Goal: Task Accomplishment & Management: Manage account settings

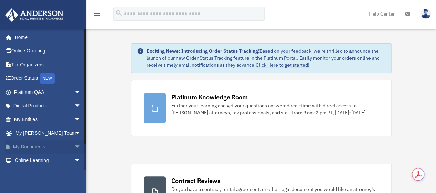
click at [74, 147] on span "arrow_drop_down" at bounding box center [81, 147] width 14 height 14
click at [28, 160] on link "Box" at bounding box center [51, 160] width 82 height 14
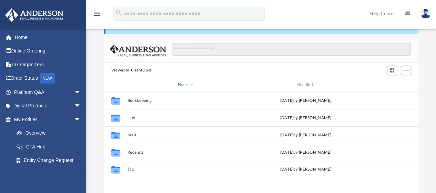
scroll to position [69, 0]
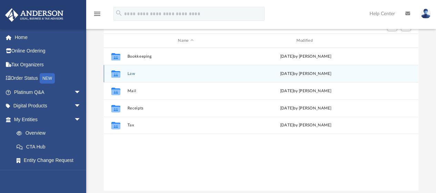
click at [133, 74] on button "Law" at bounding box center [185, 73] width 117 height 4
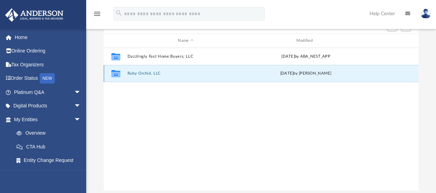
click at [150, 74] on button "Ruby Orchid, LLC" at bounding box center [185, 73] width 117 height 4
click at [190, 74] on button "Ruby Orchid, LLC - Binder Documents.pdf" at bounding box center [185, 73] width 117 height 4
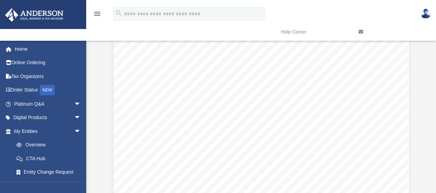
scroll to position [5112, 0]
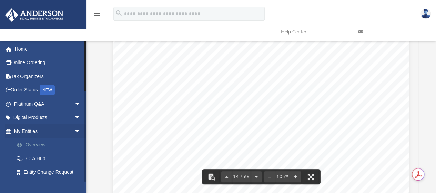
click at [37, 142] on link "Overview" at bounding box center [51, 145] width 82 height 14
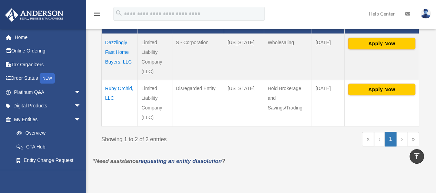
scroll to position [179, 0]
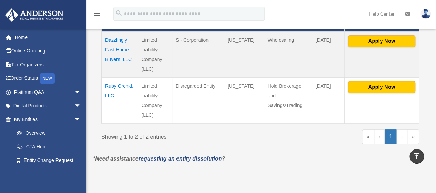
click at [118, 85] on td "Ruby Orchid, LLC" at bounding box center [120, 100] width 36 height 46
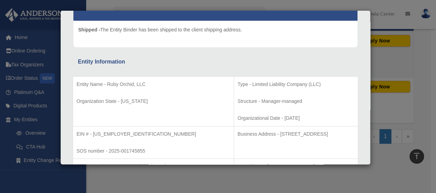
scroll to position [0, 0]
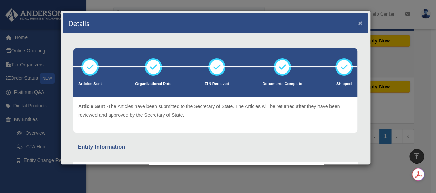
click at [358, 20] on button "×" at bounding box center [360, 22] width 4 height 7
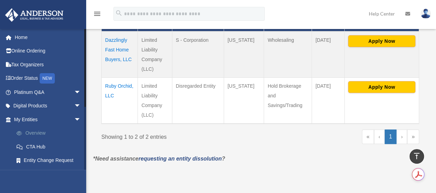
click at [30, 132] on link "Overview" at bounding box center [51, 133] width 82 height 14
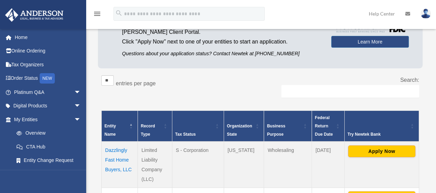
scroll to position [138, 0]
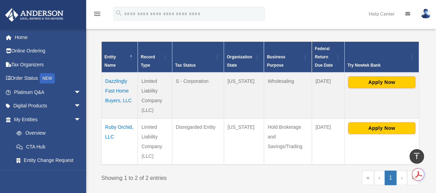
click at [118, 125] on td "Ruby Orchid, LLC" at bounding box center [120, 141] width 36 height 46
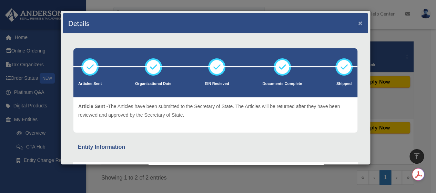
click at [358, 21] on button "×" at bounding box center [360, 22] width 4 height 7
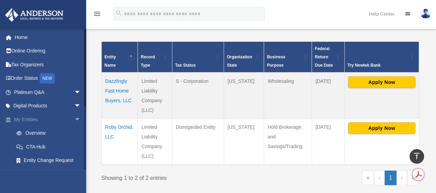
click at [27, 117] on link "My Entities arrow_drop_down" at bounding box center [48, 119] width 87 height 14
click at [30, 131] on link "Overview" at bounding box center [51, 133] width 82 height 14
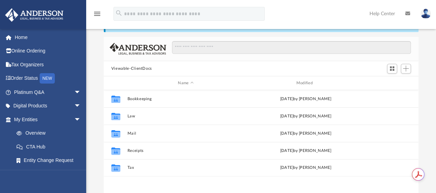
scroll to position [151, 310]
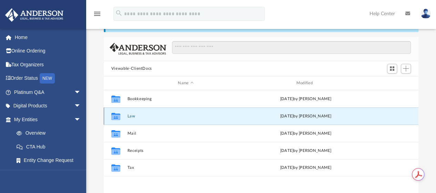
click at [132, 116] on button "Law" at bounding box center [185, 116] width 117 height 4
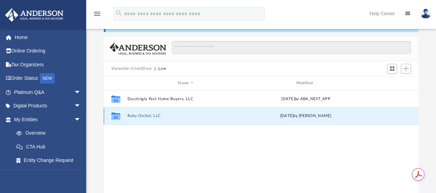
click at [141, 117] on button "Ruby Orchid, LLC" at bounding box center [185, 116] width 117 height 4
click at [193, 114] on button "Ruby Orchid, LLC - Binder Documents.pdf" at bounding box center [185, 116] width 117 height 4
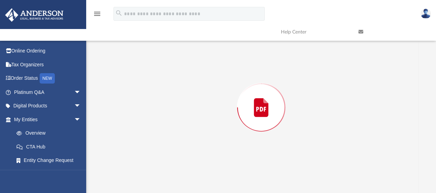
click at [193, 114] on div "Preview" at bounding box center [261, 107] width 315 height 178
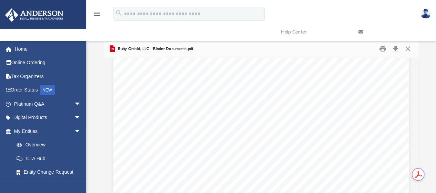
scroll to position [526, 0]
click at [40, 159] on link "CTA Hub" at bounding box center [51, 158] width 82 height 14
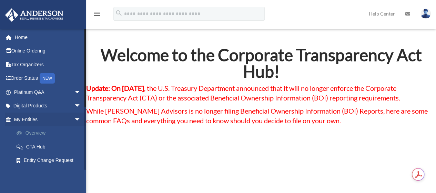
click at [32, 131] on link "Overview" at bounding box center [51, 133] width 82 height 14
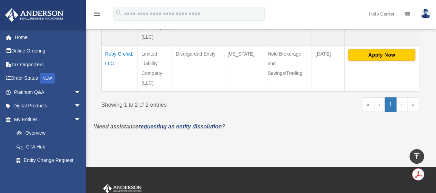
scroll to position [103, 0]
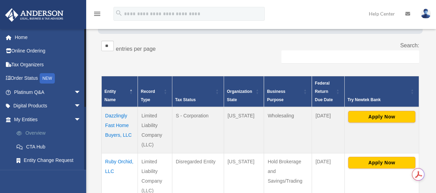
click at [31, 130] on link "Overview" at bounding box center [51, 133] width 82 height 14
click at [34, 133] on link "Overview" at bounding box center [51, 133] width 82 height 14
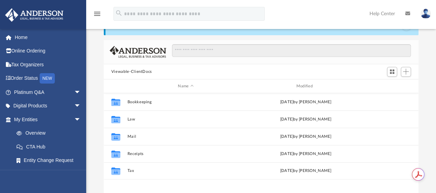
scroll to position [151, 310]
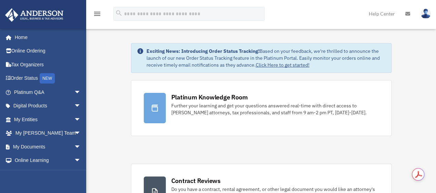
scroll to position [34, 0]
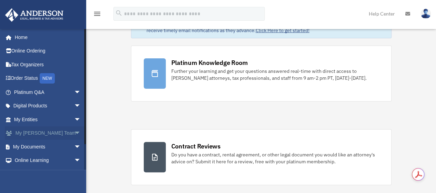
click at [74, 134] on span "arrow_drop_down" at bounding box center [81, 133] width 14 height 14
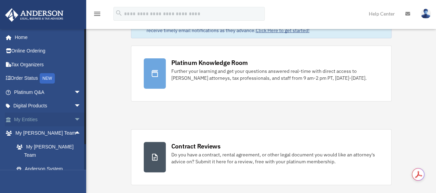
click at [74, 119] on span "arrow_drop_down" at bounding box center [81, 119] width 14 height 14
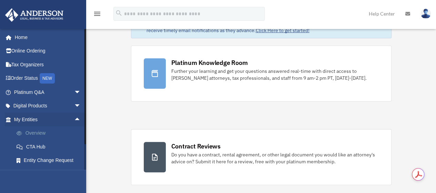
click at [40, 131] on link "Overview" at bounding box center [51, 133] width 82 height 14
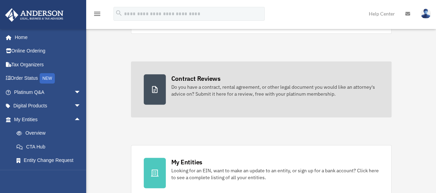
scroll to position [103, 0]
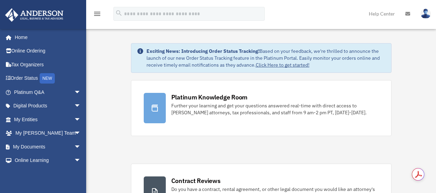
scroll to position [103, 0]
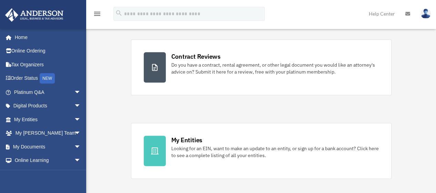
scroll to position [172, 0]
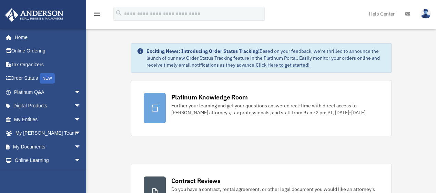
click at [428, 13] on img at bounding box center [426, 14] width 10 height 10
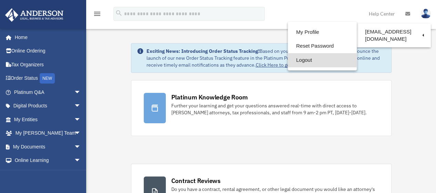
click at [313, 63] on link "Logout" at bounding box center [322, 60] width 69 height 14
